Goal: Task Accomplishment & Management: Complete application form

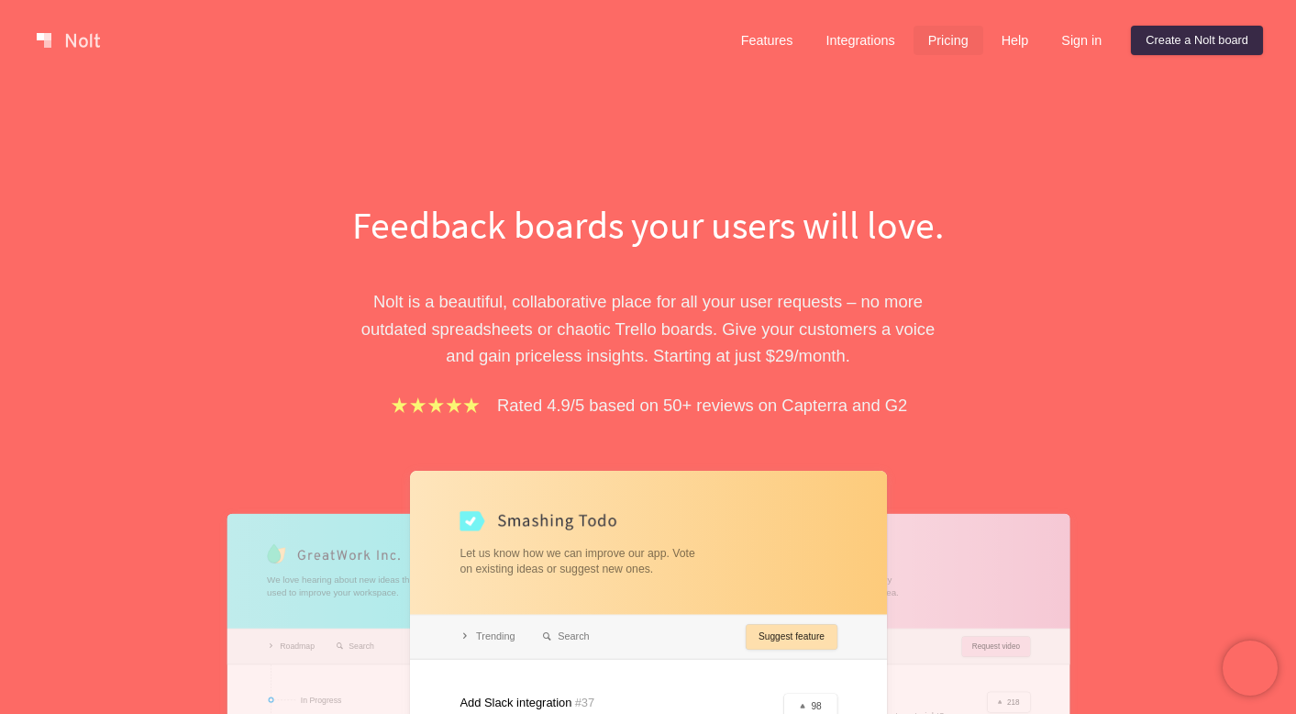
click at [950, 36] on link "Pricing" at bounding box center [949, 40] width 70 height 29
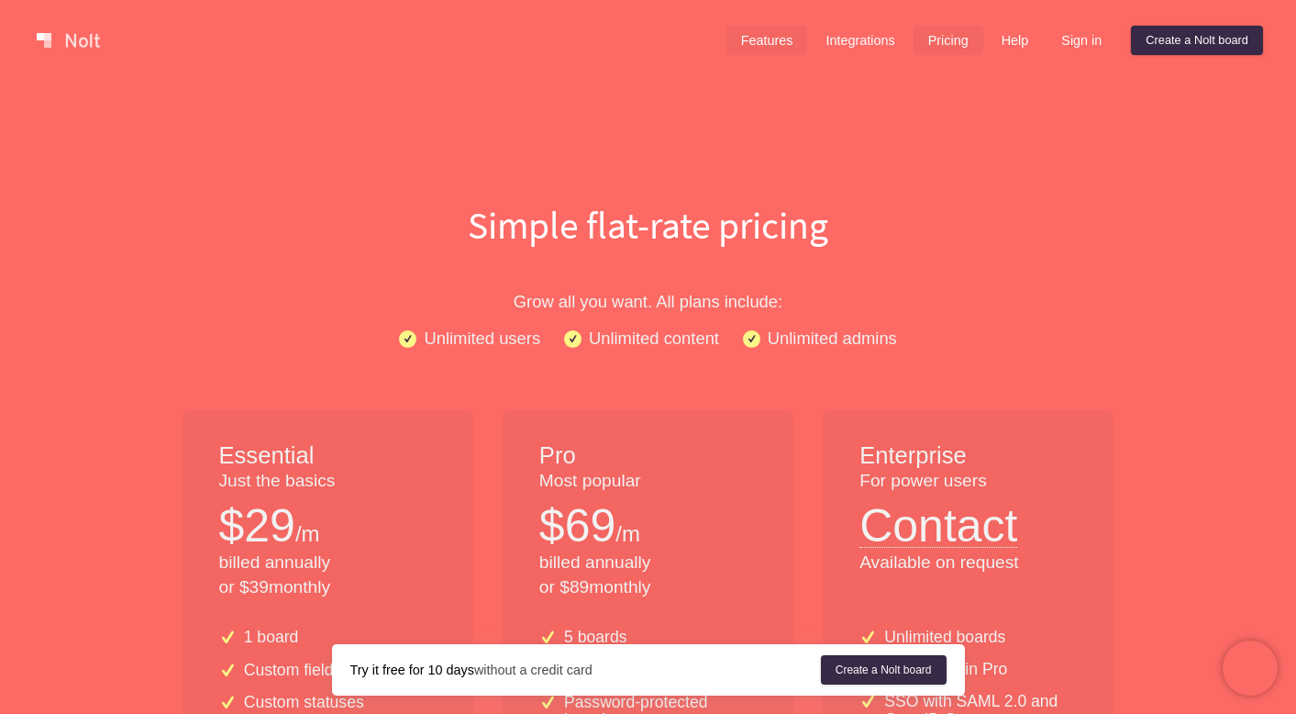
click at [739, 51] on link "Features" at bounding box center [768, 40] width 82 height 29
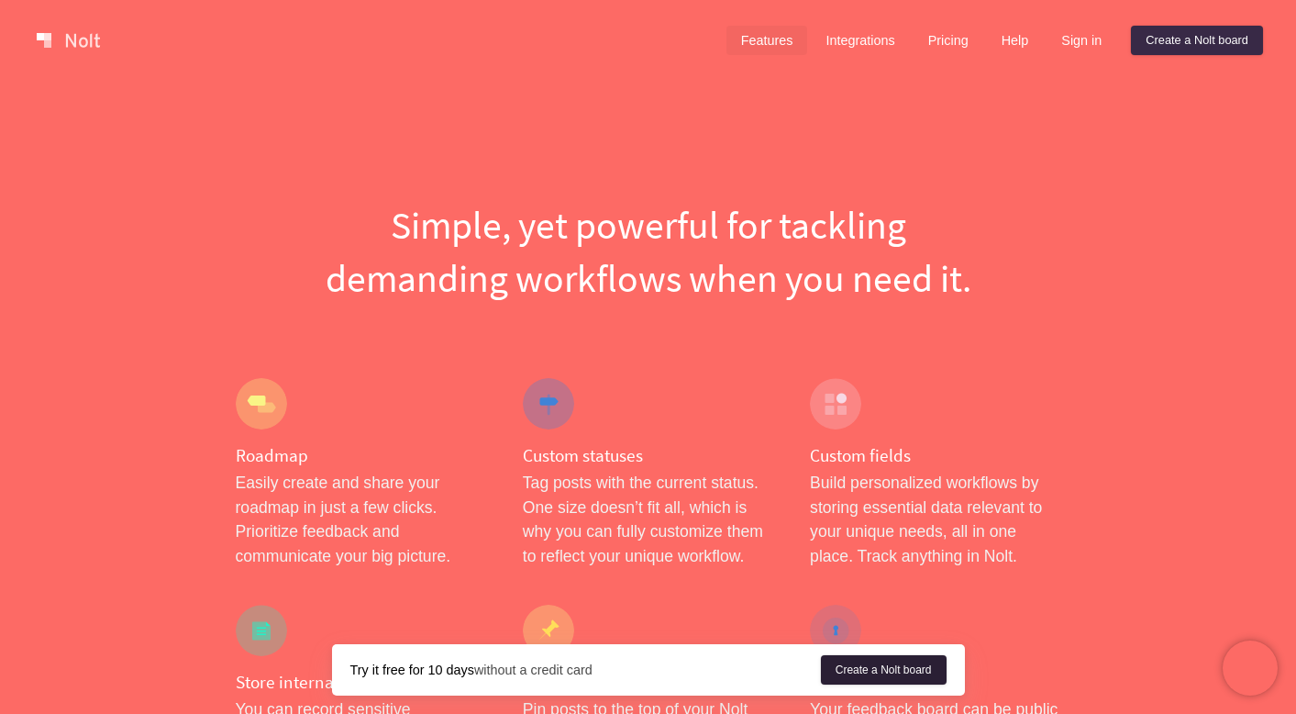
click at [858, 682] on link "Create a Nolt board" at bounding box center [884, 669] width 126 height 29
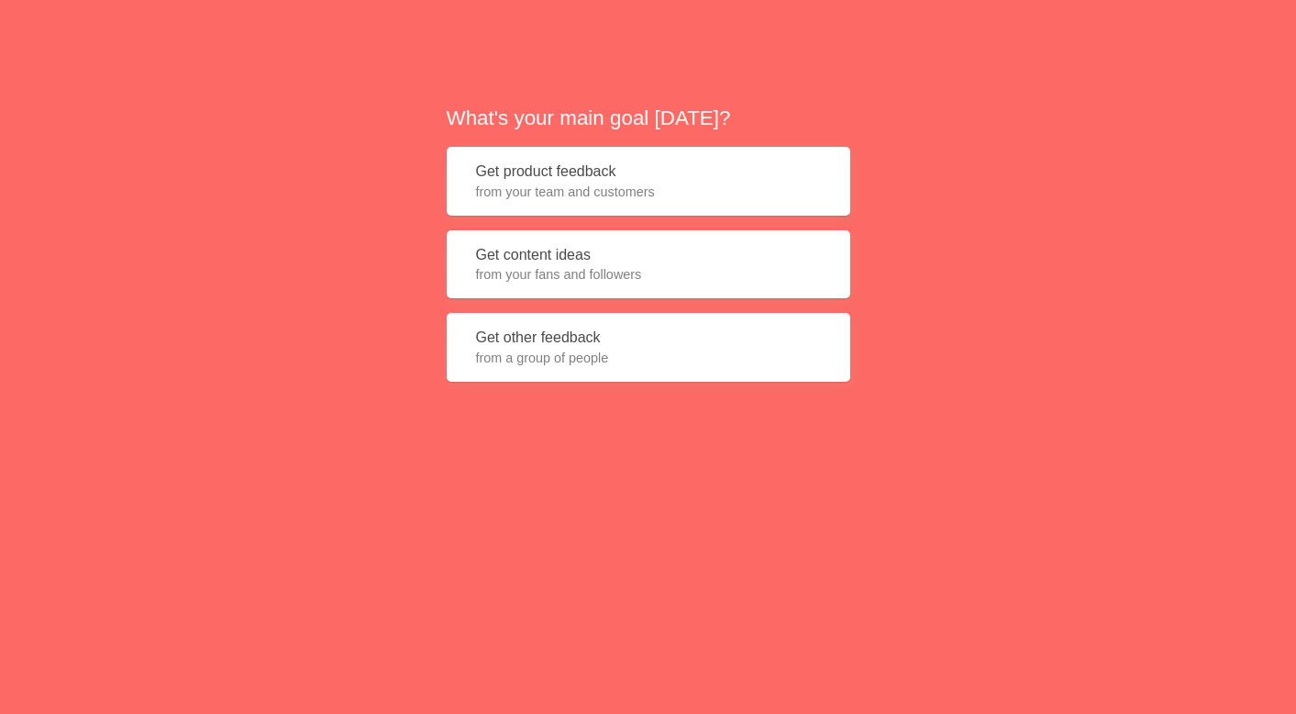
click at [606, 181] on button "Get product feedback from your team and customers" at bounding box center [649, 181] width 404 height 69
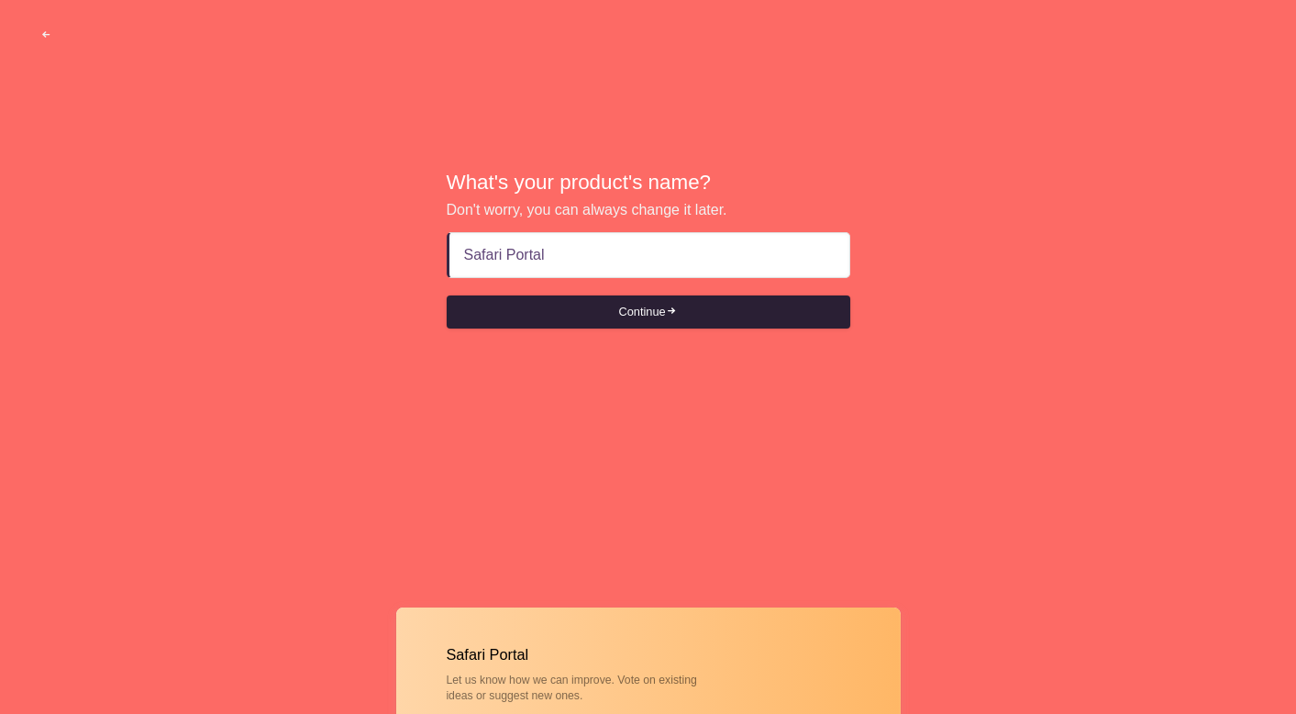
click at [662, 317] on button "Continue" at bounding box center [649, 311] width 404 height 33
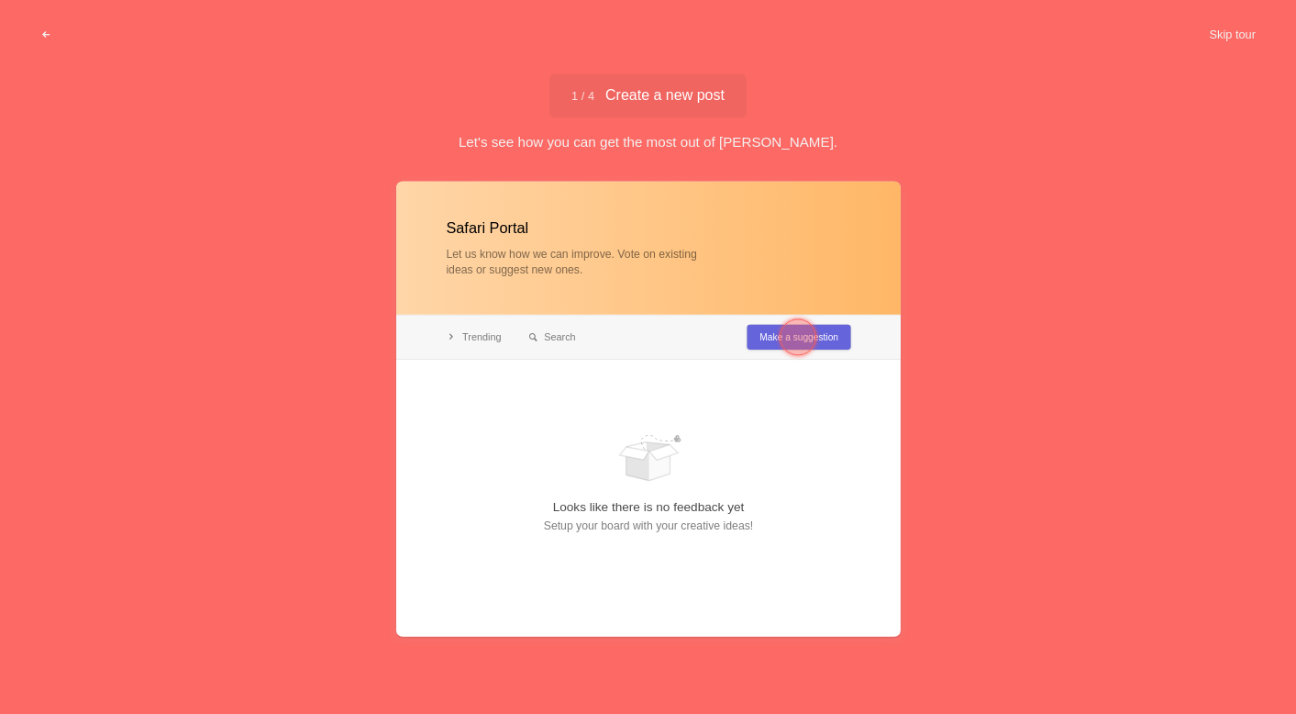
type input "Safari Portal"
click at [800, 333] on div at bounding box center [798, 336] width 37 height 37
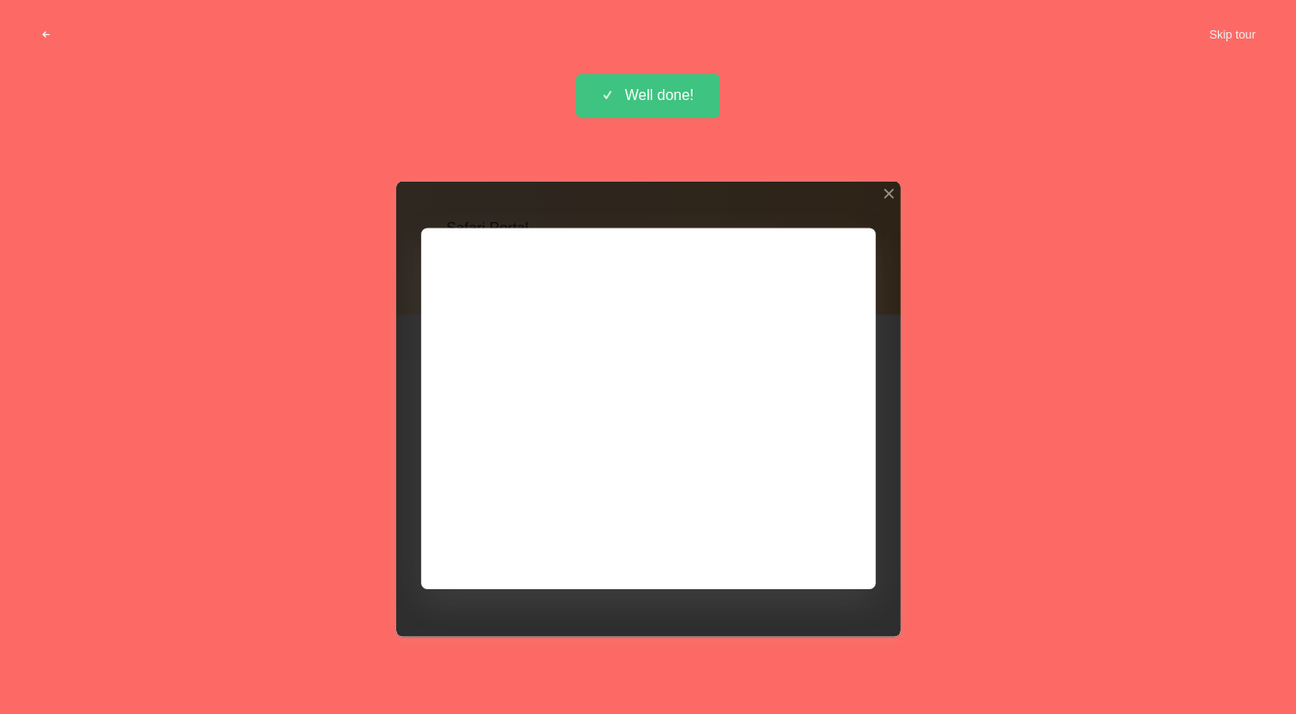
click at [789, 538] on div at bounding box center [648, 408] width 505 height 455
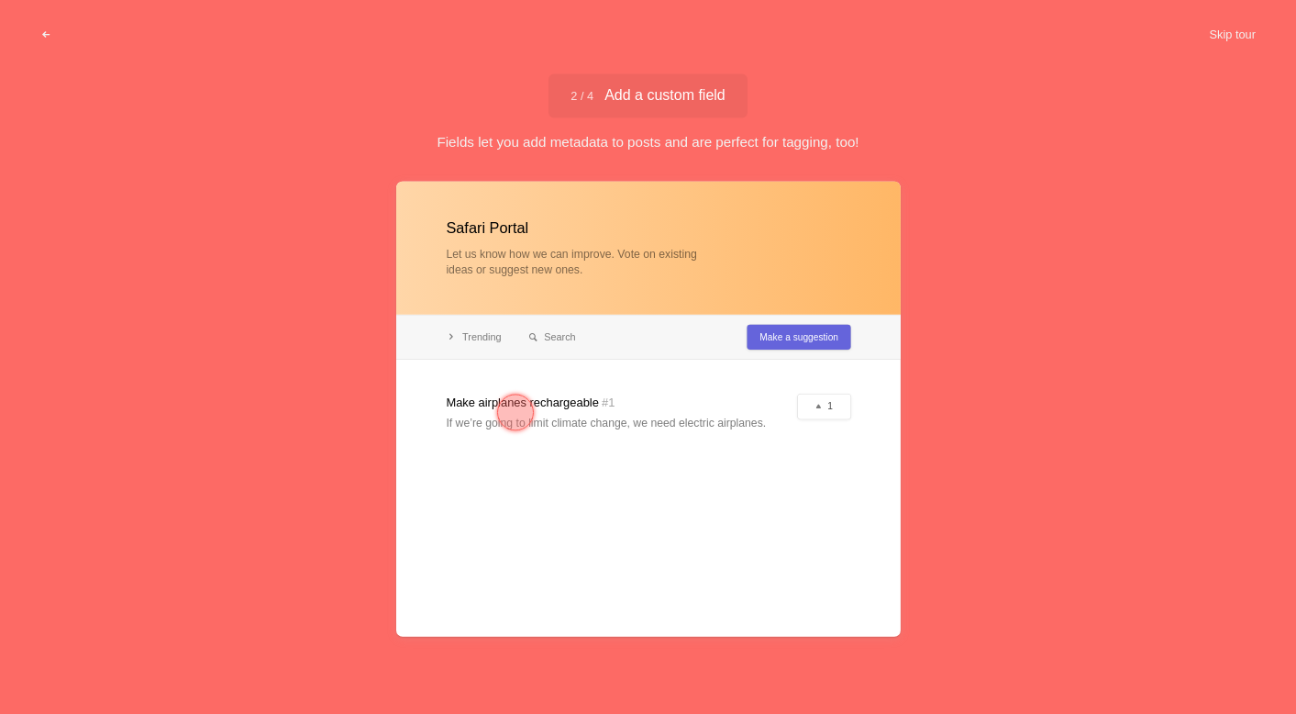
click at [511, 413] on div at bounding box center [515, 412] width 37 height 37
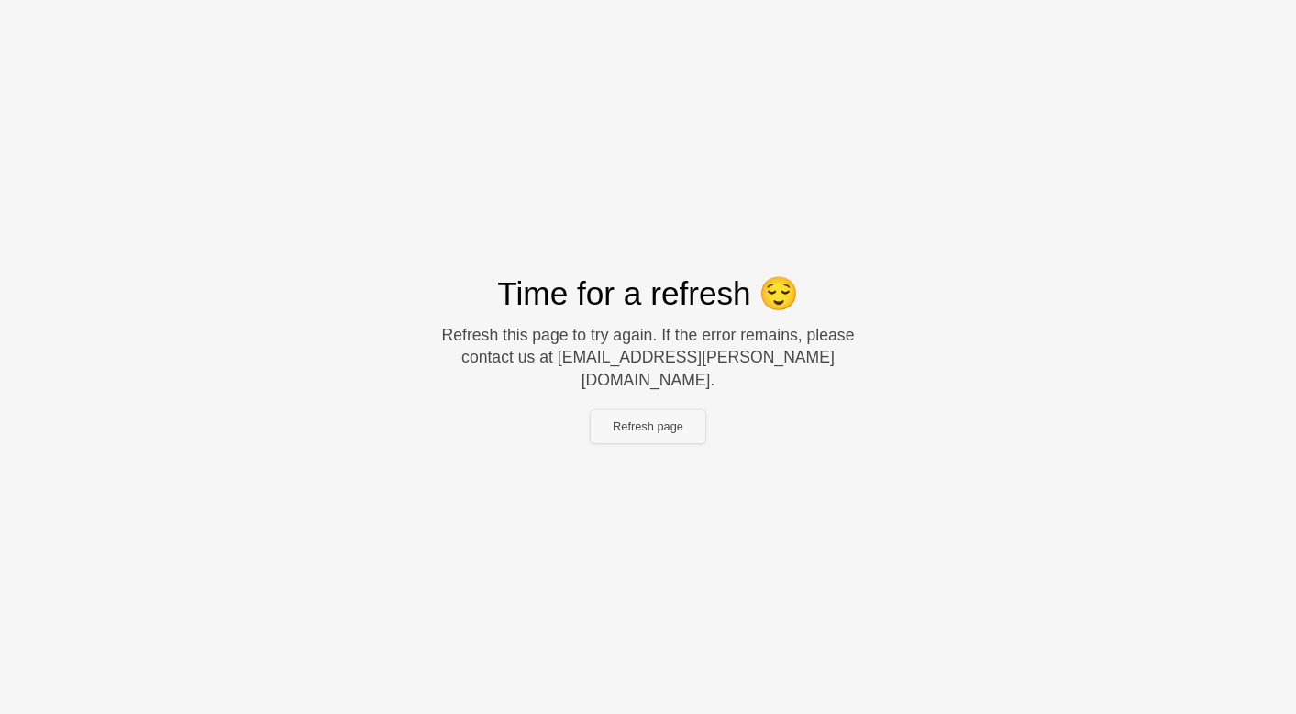
click at [650, 417] on button "Refresh page" at bounding box center [648, 426] width 115 height 33
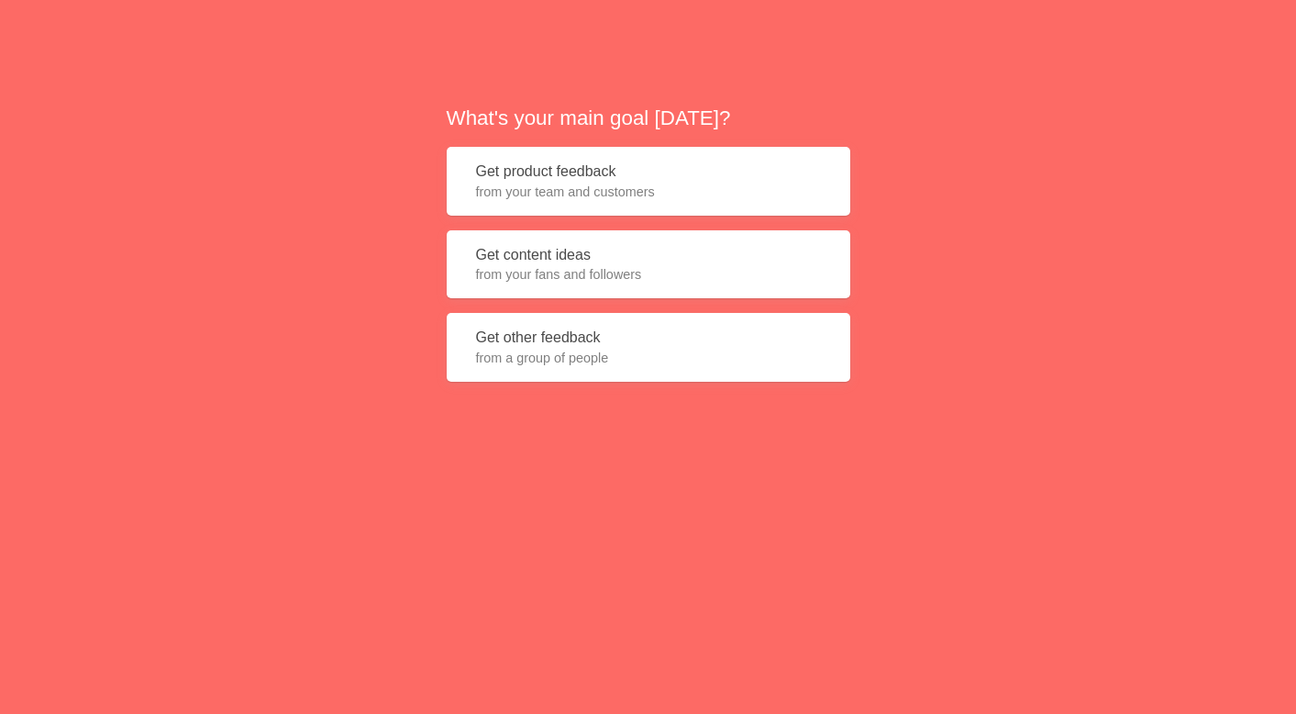
click at [608, 174] on button "Get product feedback from your team and customers" at bounding box center [649, 181] width 404 height 69
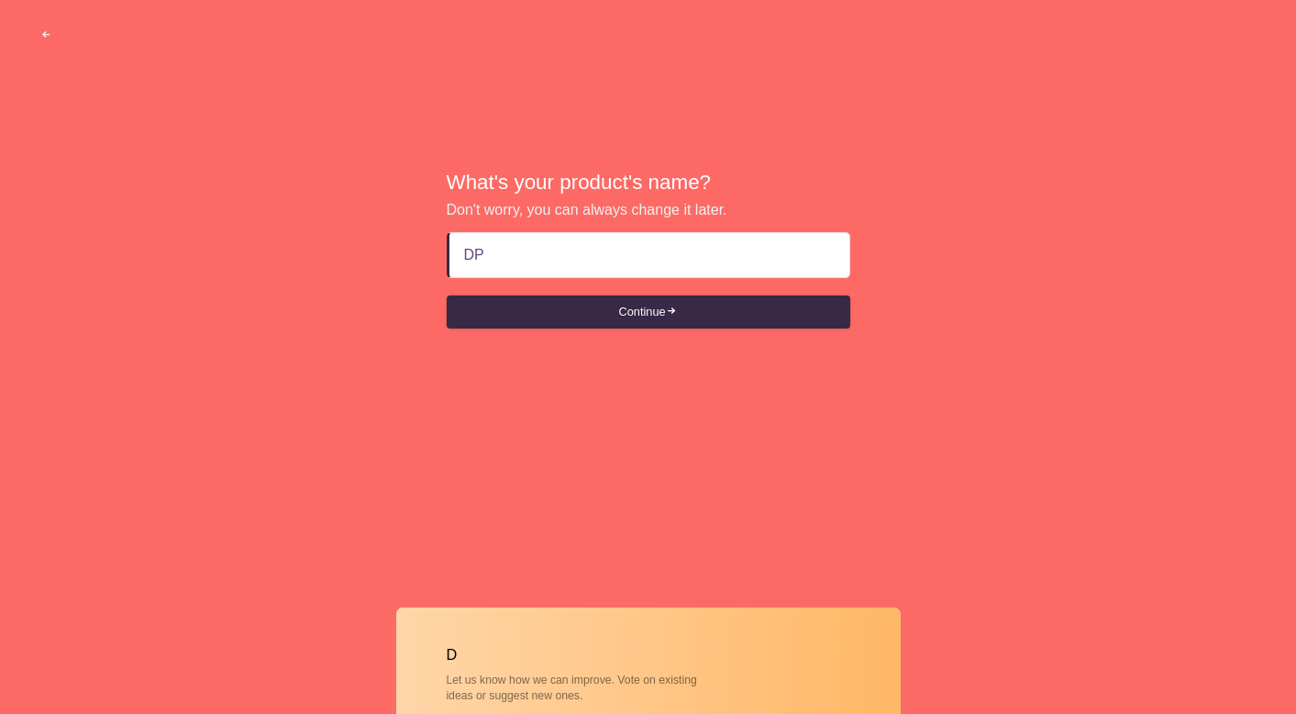
type input "D"
type input "SP"
click at [648, 311] on button "Continue" at bounding box center [649, 311] width 404 height 33
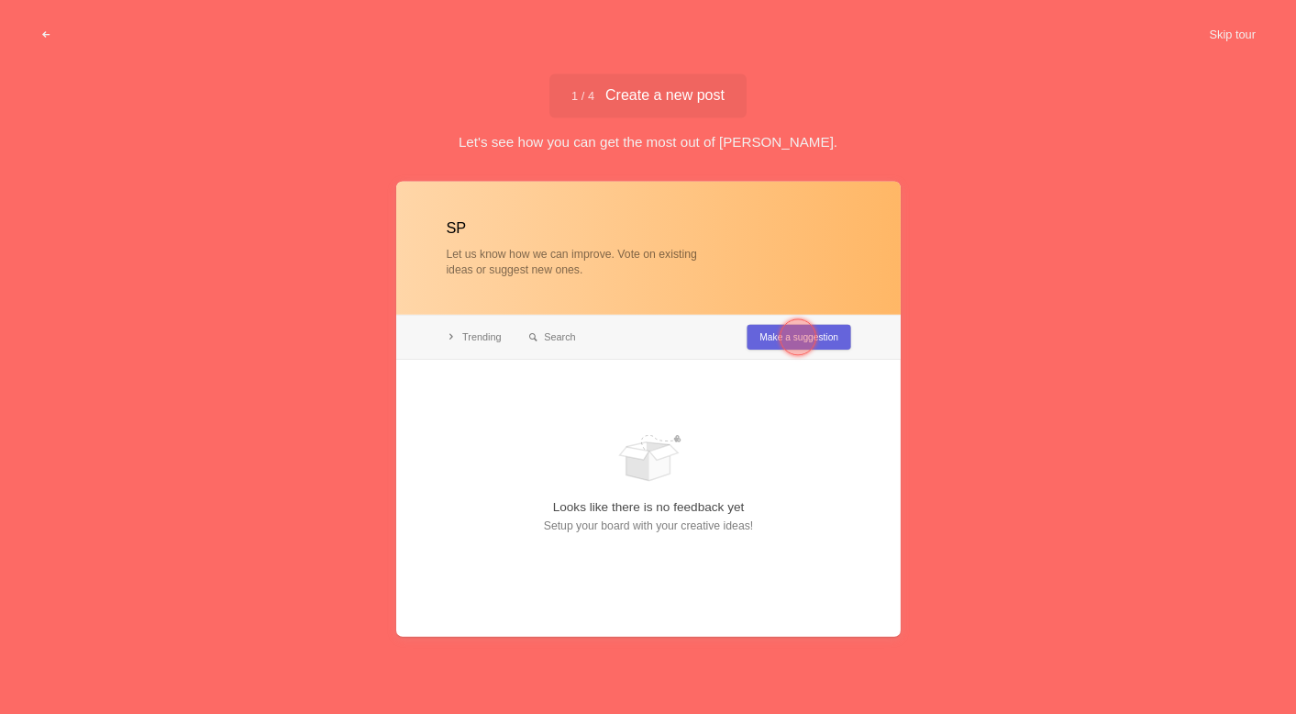
click at [784, 344] on div at bounding box center [798, 336] width 37 height 37
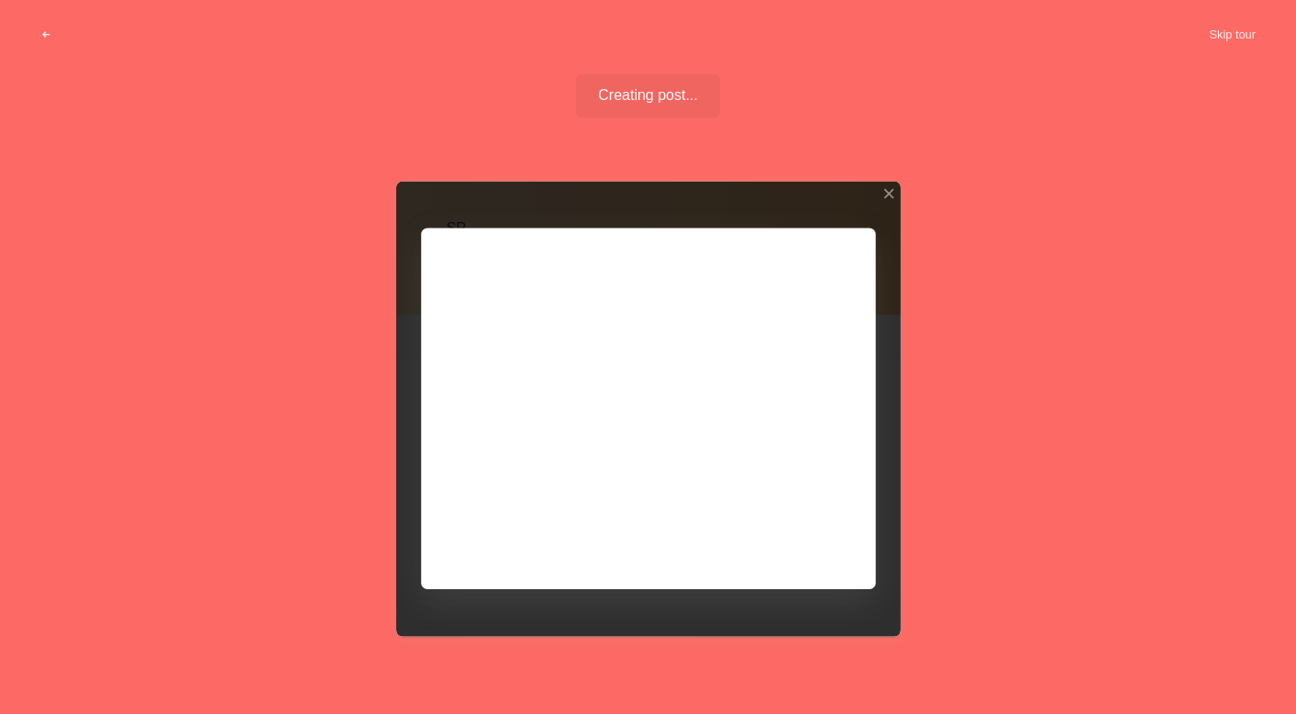
click at [795, 537] on div at bounding box center [648, 408] width 505 height 455
click at [814, 562] on div at bounding box center [648, 408] width 505 height 455
click at [803, 537] on div at bounding box center [648, 408] width 505 height 455
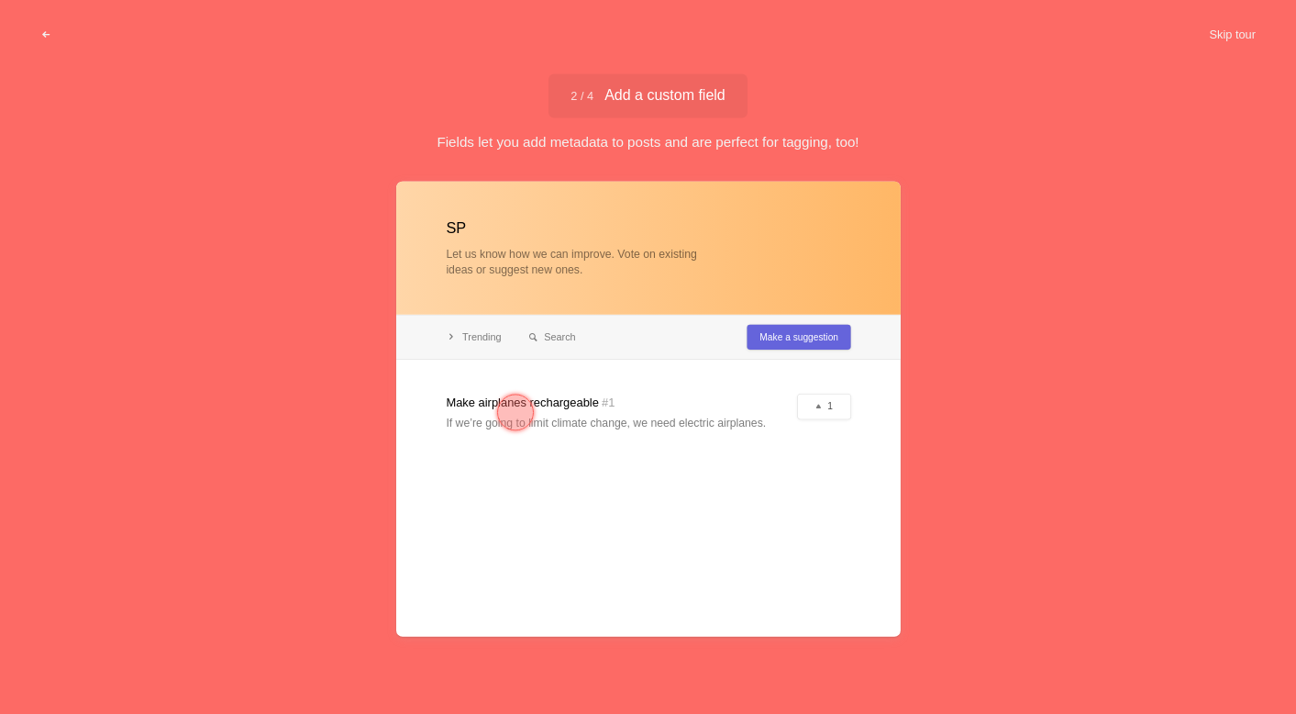
click at [505, 407] on div at bounding box center [515, 412] width 37 height 37
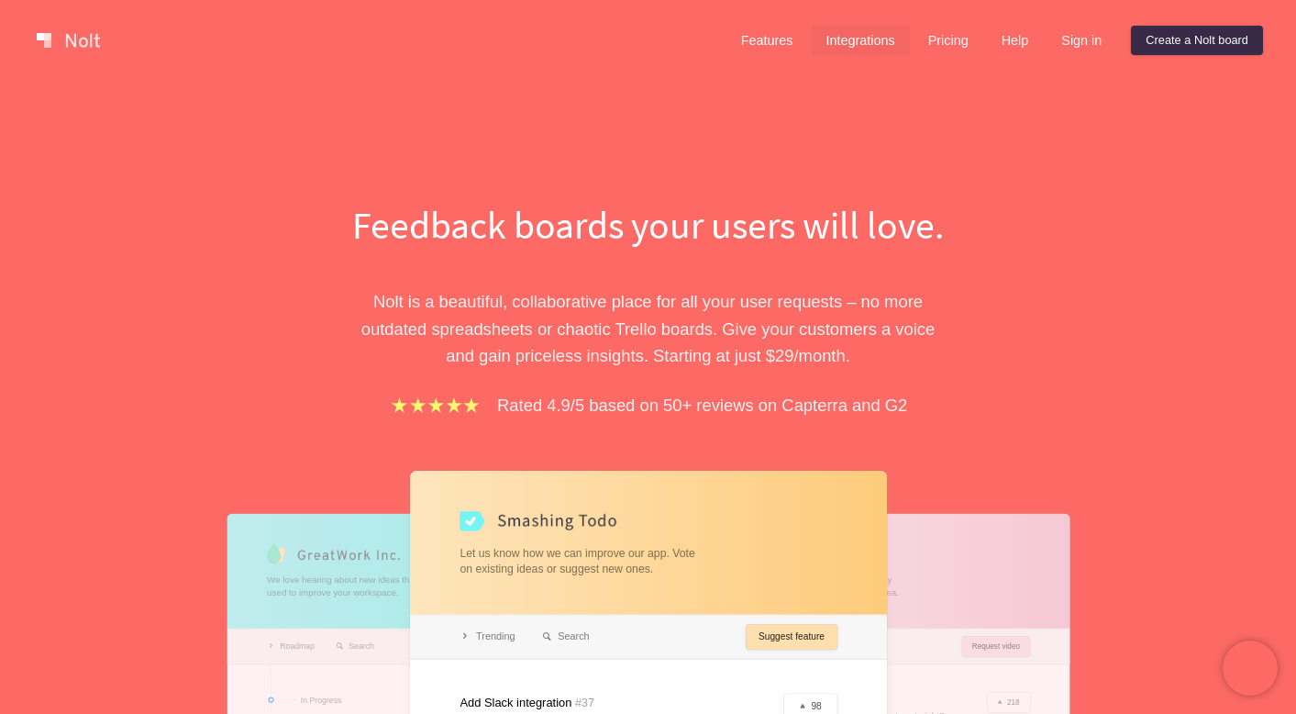
click at [865, 52] on link "Integrations" at bounding box center [860, 40] width 98 height 29
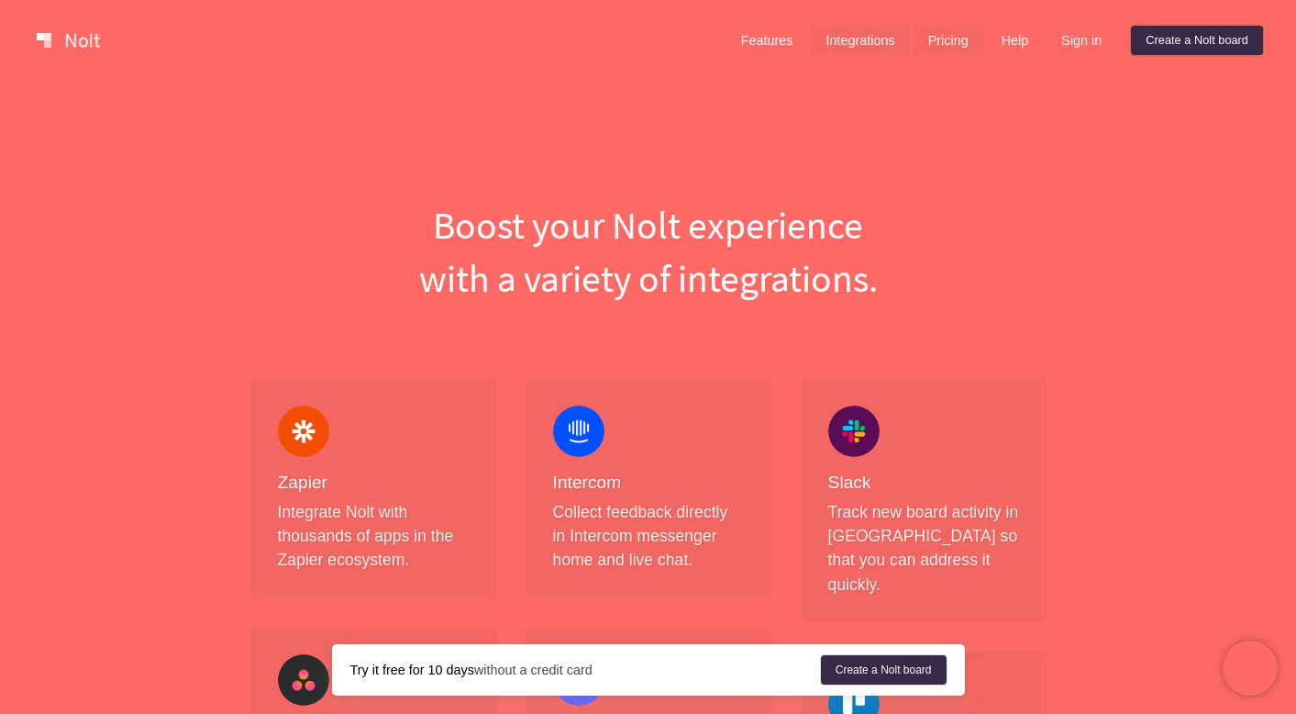
click at [948, 40] on link "Pricing" at bounding box center [949, 40] width 70 height 29
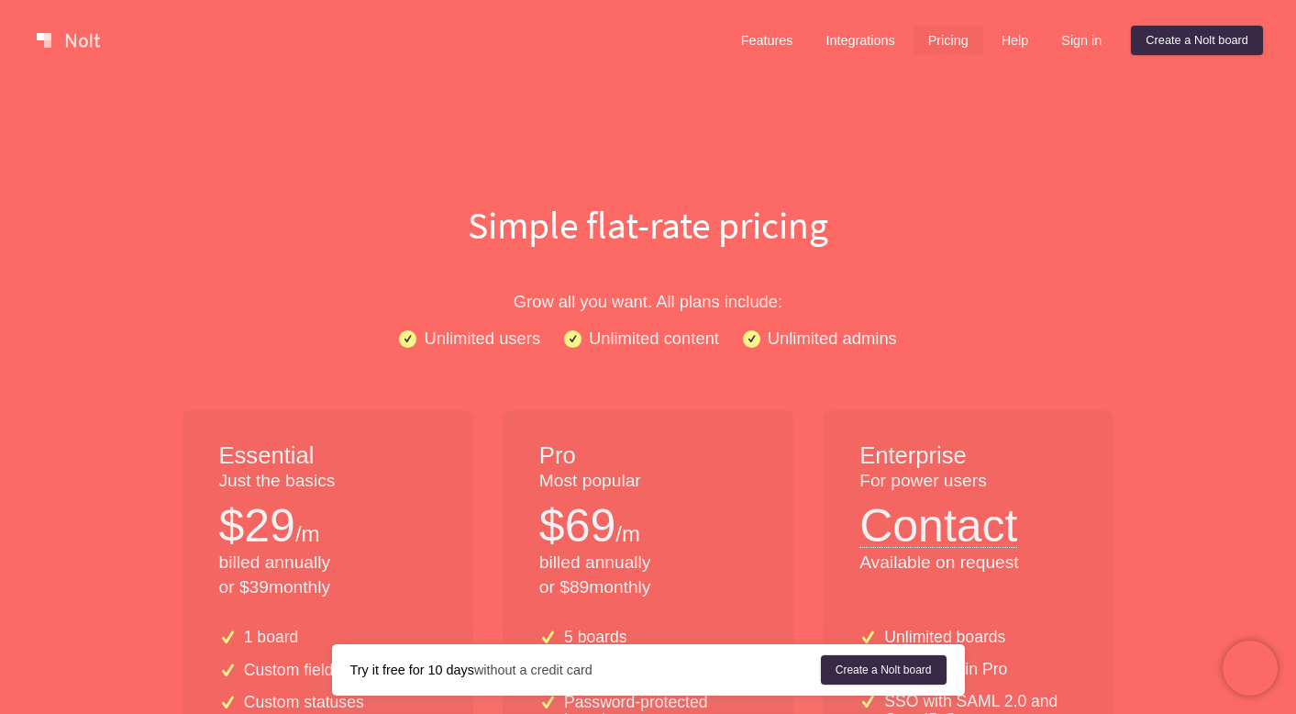
scroll to position [-2, 0]
click at [1175, 62] on div "Features Integrations Pricing Help Sign in Create a Nolt board Menu" at bounding box center [648, 40] width 1296 height 81
click at [1166, 44] on link "Create a Nolt board" at bounding box center [1197, 40] width 132 height 29
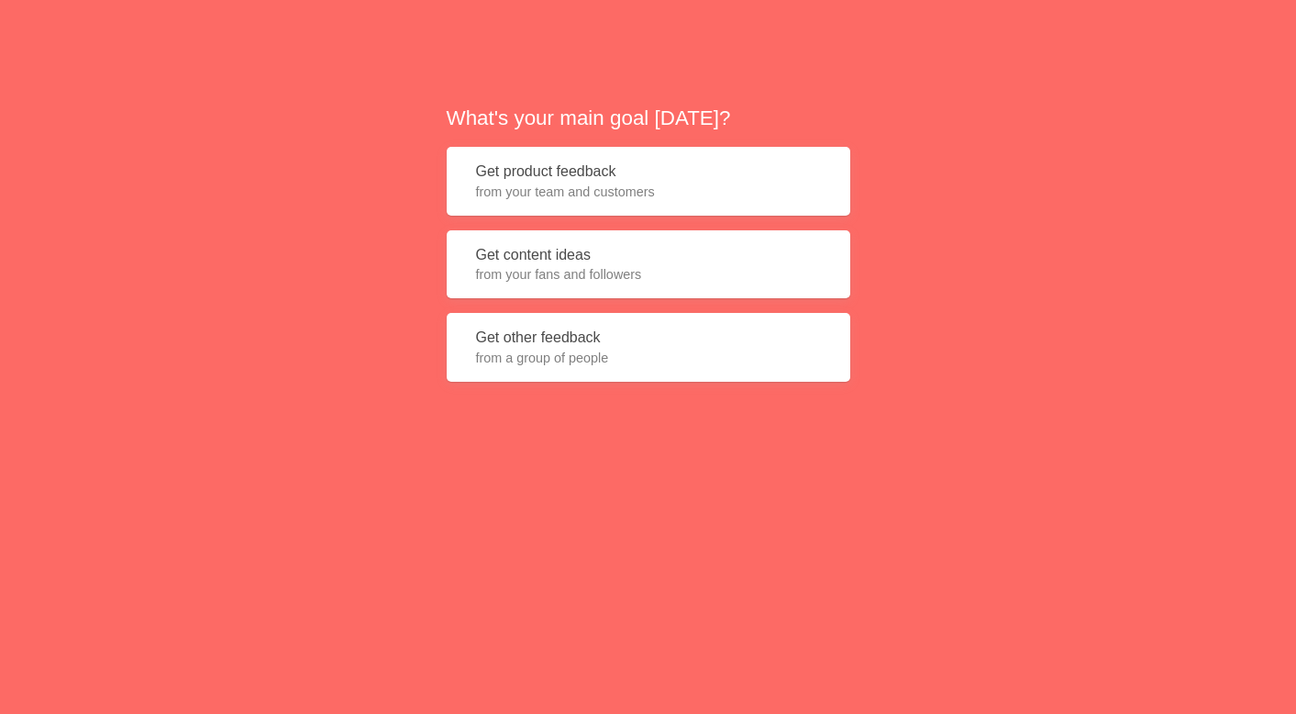
click at [632, 197] on span "from your team and customers" at bounding box center [648, 192] width 345 height 18
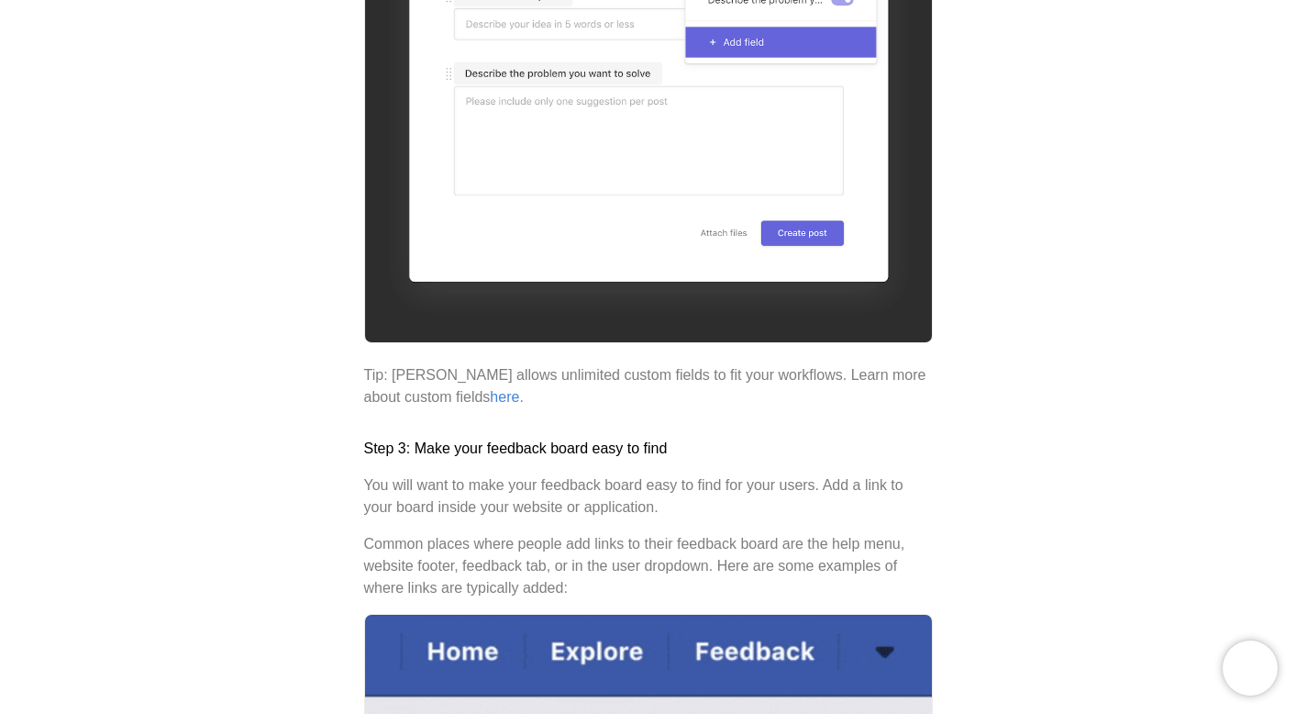
scroll to position [4119, 0]
